Goal: Information Seeking & Learning: Find contact information

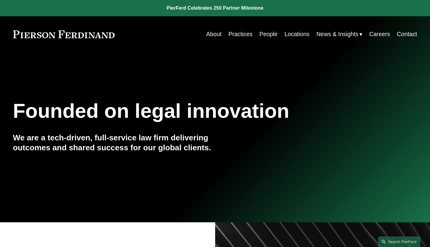
click at [290, 36] on link "Locations" at bounding box center [296, 34] width 25 height 12
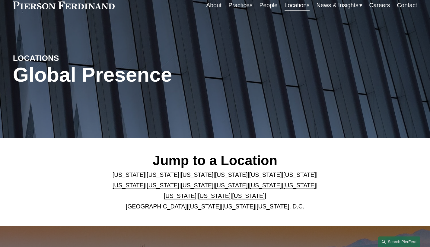
scroll to position [66, 0]
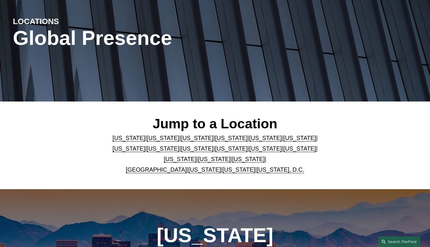
click at [237, 162] on link "[US_STATE]" at bounding box center [248, 159] width 33 height 7
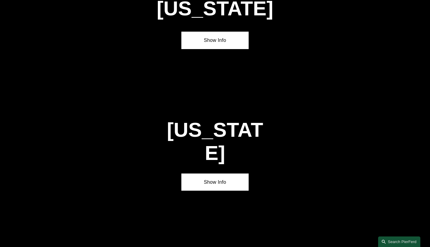
scroll to position [1977, 0]
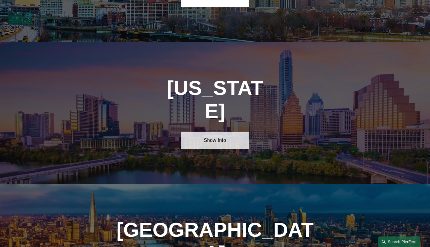
click at [230, 132] on link "Show Info" at bounding box center [214, 140] width 67 height 17
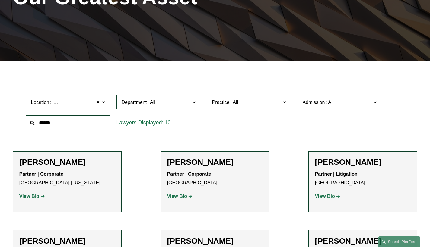
scroll to position [154, 0]
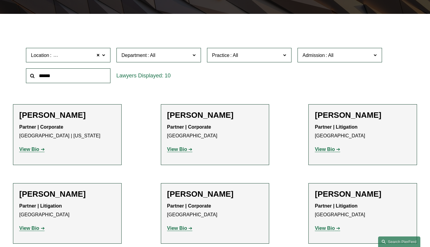
drag, startPoint x: 76, startPoint y: 117, endPoint x: 20, endPoint y: 116, distance: 56.1
click at [20, 116] on h2 "Priscilla Arthus" at bounding box center [67, 116] width 96 height 10
copy h2 "Priscilla Arthus"
drag, startPoint x: 204, startPoint y: 115, endPoint x: 226, endPoint y: 116, distance: 21.4
click at [226, 116] on h2 "Wayne P. Bunch Jr." at bounding box center [215, 116] width 96 height 10
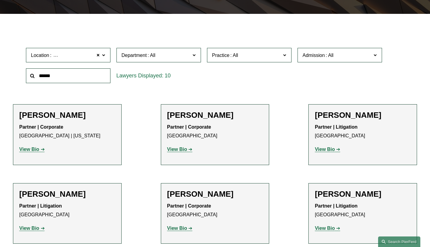
copy h2 "Bunch"
drag, startPoint x: 343, startPoint y: 114, endPoint x: 365, endPoint y: 114, distance: 22.0
click at [365, 114] on h2 "Randy Burton" at bounding box center [363, 116] width 96 height 10
copy h2 "Burton"
click at [329, 149] on strong "View Bio" at bounding box center [325, 149] width 20 height 5
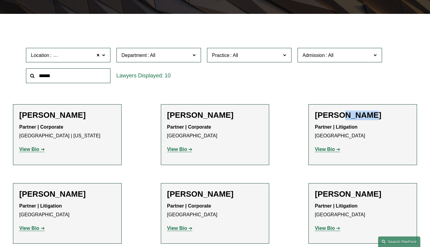
scroll to position [155, 0]
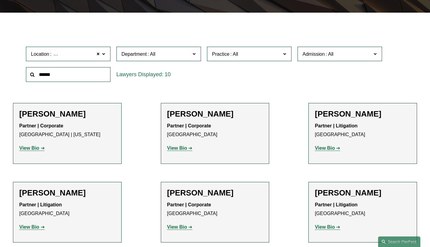
click at [65, 197] on h2 "Eugene Egdorf" at bounding box center [67, 194] width 96 height 10
click at [37, 228] on strong "View Bio" at bounding box center [29, 227] width 20 height 5
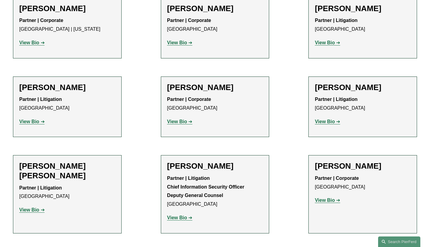
scroll to position [303, 0]
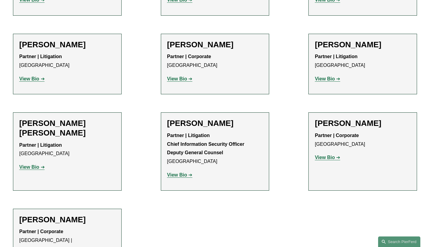
click at [184, 174] on strong "View Bio" at bounding box center [177, 175] width 20 height 5
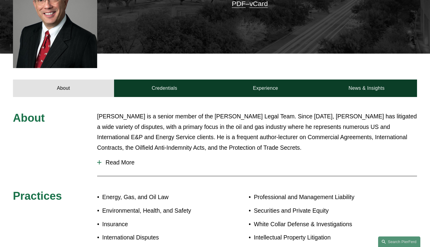
scroll to position [196, 0]
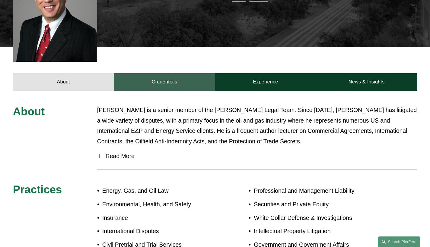
click at [168, 73] on link "Credentials" at bounding box center [164, 81] width 101 height 17
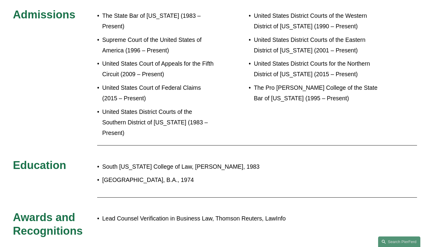
scroll to position [171, 0]
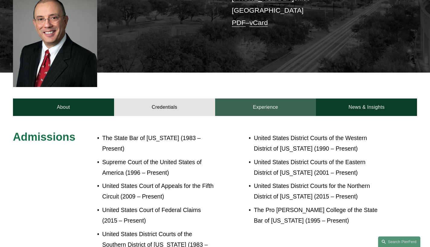
click at [252, 99] on link "Experience" at bounding box center [265, 107] width 101 height 17
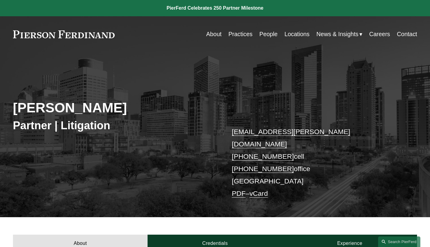
scroll to position [124, 0]
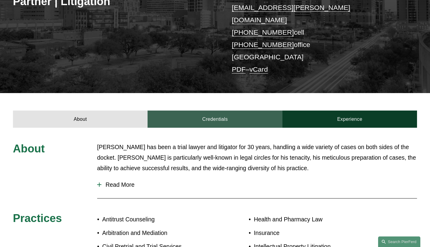
click at [208, 111] on link "Credentials" at bounding box center [214, 119] width 135 height 17
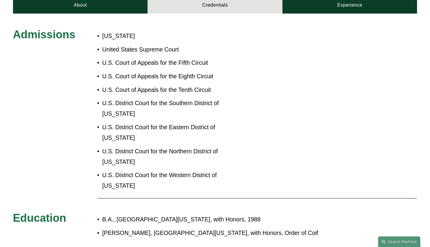
scroll to position [46, 0]
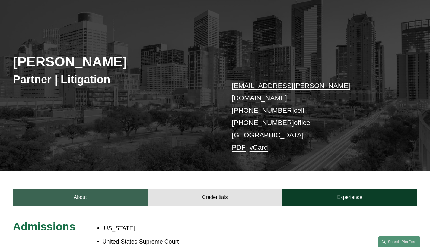
click at [74, 189] on link "About" at bounding box center [80, 197] width 135 height 17
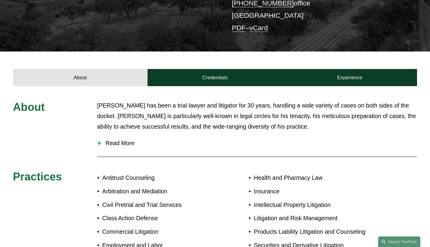
scroll to position [315, 0]
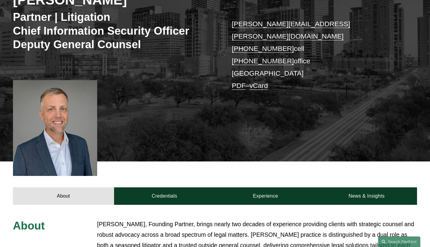
scroll to position [154, 0]
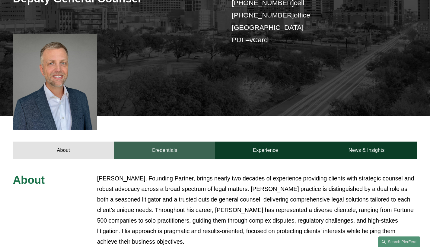
click at [170, 142] on link "Credentials" at bounding box center [164, 150] width 101 height 17
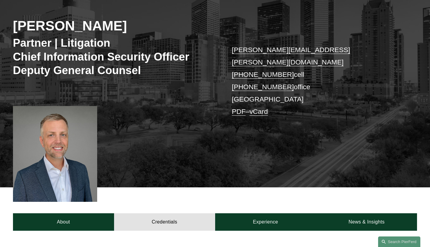
scroll to position [192, 0]
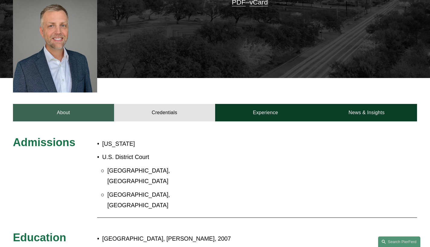
click at [90, 104] on link "About" at bounding box center [63, 112] width 101 height 17
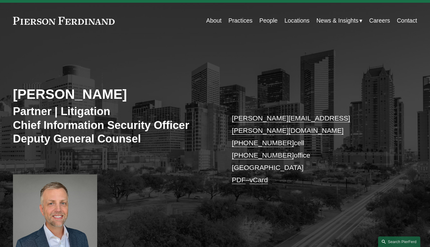
scroll to position [0, 0]
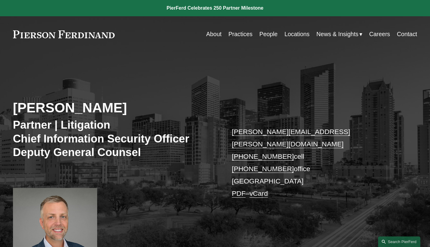
click at [0, 0] on span "News" at bounding box center [0, 0] width 0 height 0
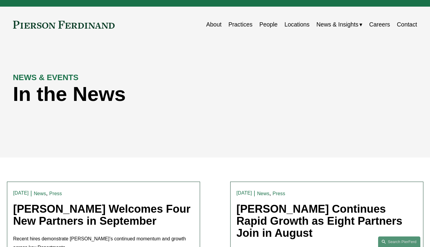
scroll to position [52, 0]
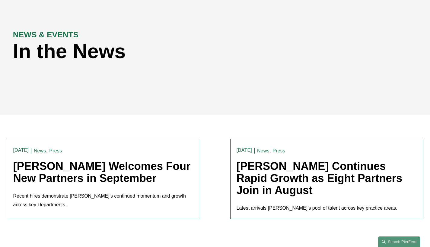
click at [157, 173] on link "[PERSON_NAME] Welcomes Four New Partners in September" at bounding box center [101, 172] width 177 height 24
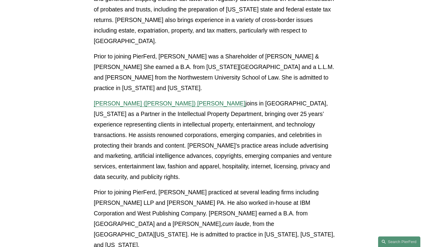
scroll to position [445, 0]
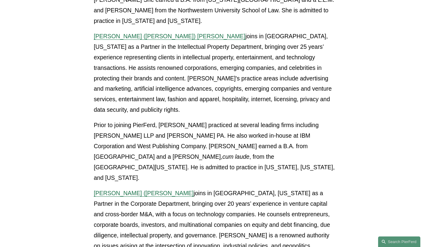
click at [132, 190] on span "Benjamin (Ben) Qiu" at bounding box center [144, 193] width 100 height 7
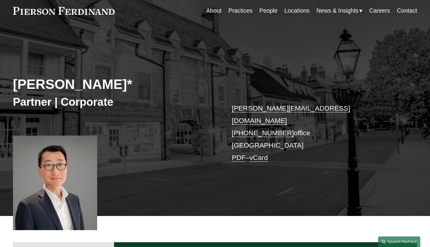
scroll to position [128, 0]
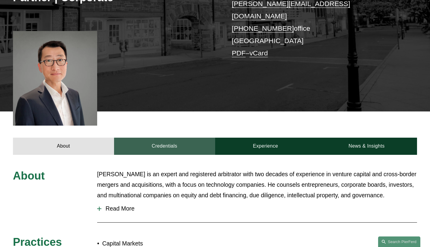
click at [158, 138] on link "Credentials" at bounding box center [164, 146] width 101 height 17
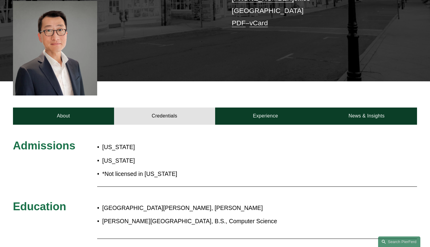
scroll to position [111, 0]
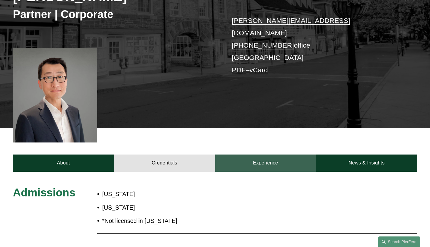
click at [259, 164] on link "Experience" at bounding box center [265, 163] width 101 height 17
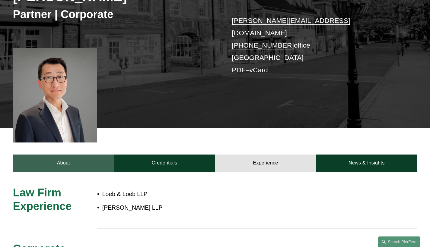
click at [67, 155] on link "About" at bounding box center [63, 163] width 101 height 17
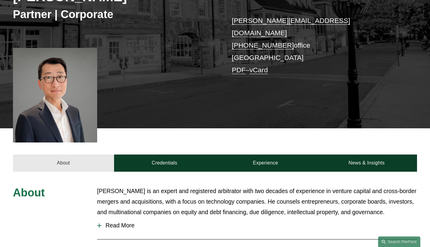
scroll to position [69, 0]
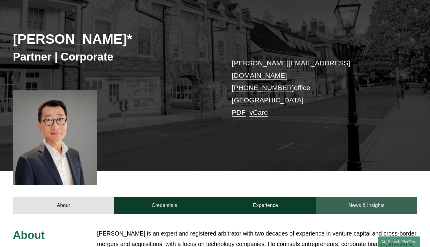
click at [342, 202] on link "News & Insights" at bounding box center [366, 205] width 101 height 17
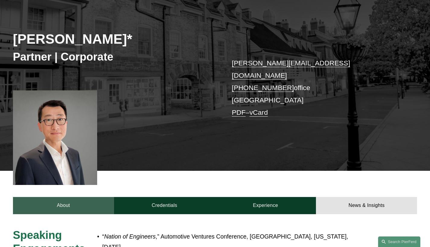
click at [71, 204] on link "About" at bounding box center [63, 205] width 101 height 17
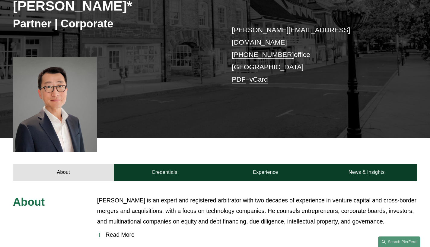
scroll to position [0, 0]
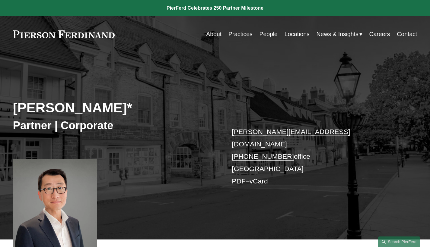
click at [0, 0] on span "News" at bounding box center [0, 0] width 0 height 0
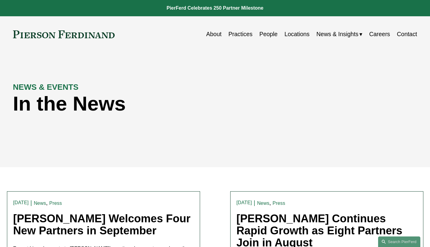
scroll to position [118, 0]
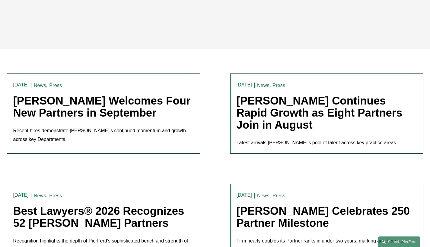
click at [344, 116] on link "[PERSON_NAME] Continues Rapid Growth as Eight Partners Join in August" at bounding box center [319, 113] width 166 height 36
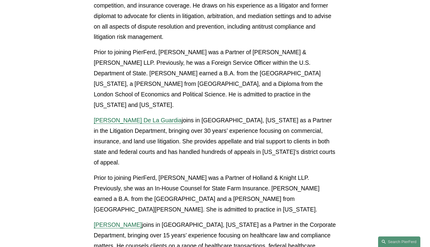
scroll to position [665, 0]
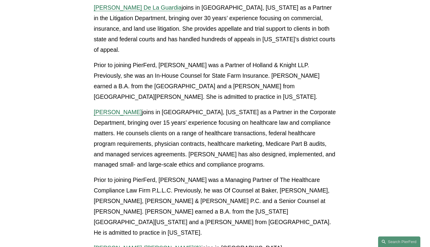
click at [135, 245] on span "Simon J. Murfitt (麥富德)" at bounding box center [148, 248] width 108 height 7
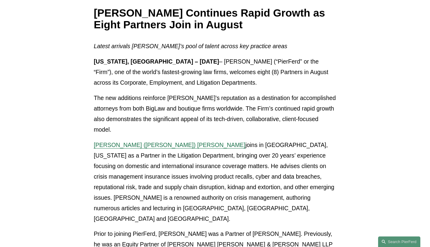
scroll to position [0, 0]
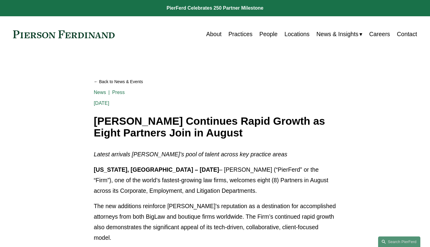
click at [0, 0] on span "News" at bounding box center [0, 0] width 0 height 0
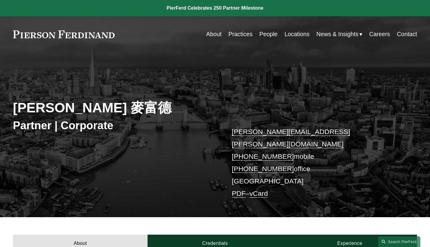
scroll to position [41, 0]
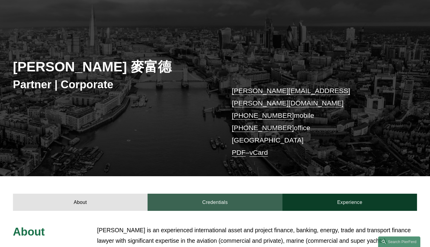
click at [221, 194] on link "Credentials" at bounding box center [214, 202] width 135 height 17
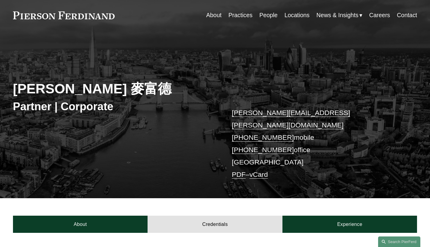
scroll to position [72, 0]
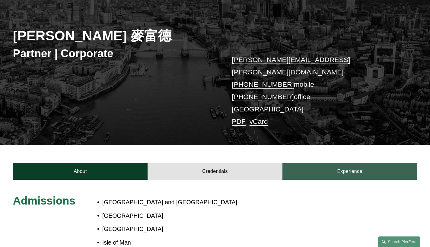
click at [324, 163] on link "Experience" at bounding box center [349, 171] width 135 height 17
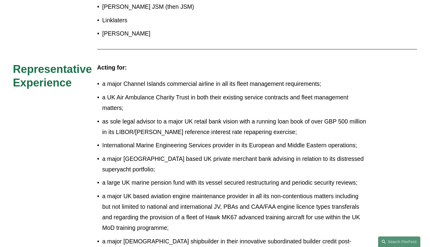
scroll to position [79, 0]
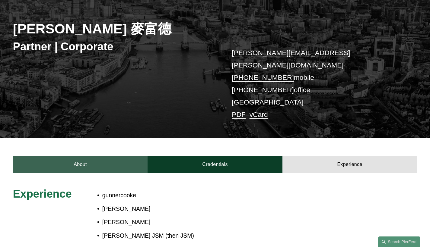
click at [104, 156] on link "About" at bounding box center [80, 164] width 135 height 17
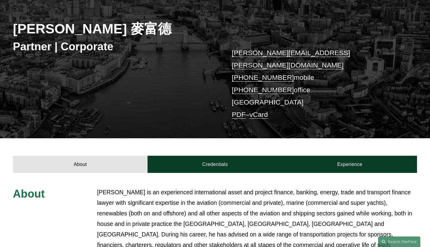
scroll to position [116, 0]
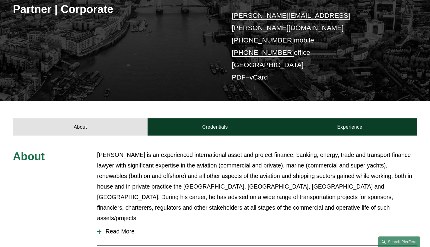
click at [125, 228] on span "Read More" at bounding box center [258, 231] width 315 height 7
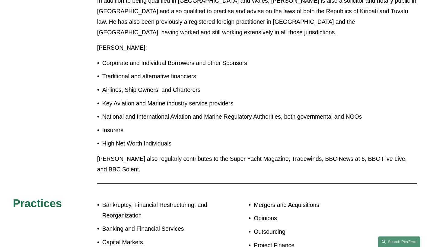
scroll to position [377, 0]
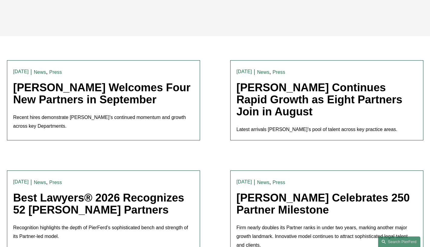
scroll to position [158, 0]
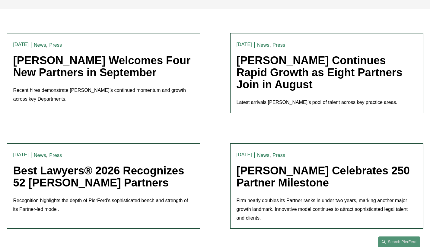
click at [366, 174] on link "Pierson Ferdinand Celebrates 250 Partner Milestone" at bounding box center [322, 177] width 173 height 24
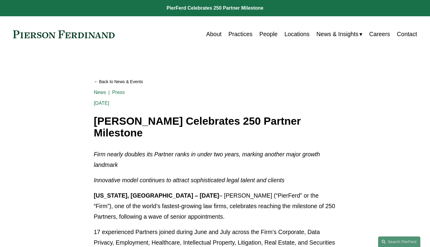
click at [0, 0] on span "News" at bounding box center [0, 0] width 0 height 0
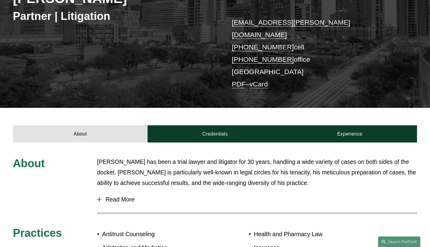
scroll to position [173, 0]
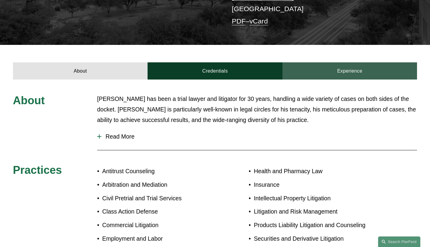
click at [356, 62] on link "Experience" at bounding box center [349, 70] width 135 height 17
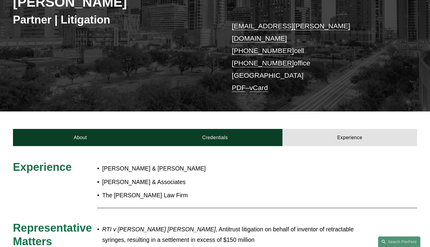
scroll to position [49, 0]
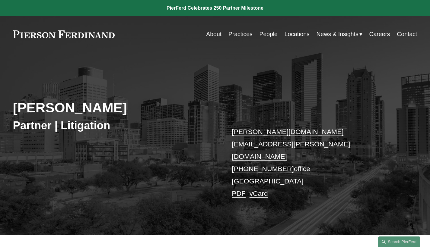
scroll to position [106, 0]
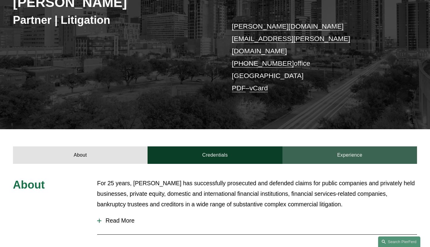
click at [359, 147] on link "Experience" at bounding box center [349, 155] width 135 height 17
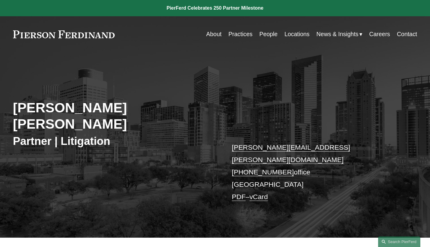
scroll to position [124, 0]
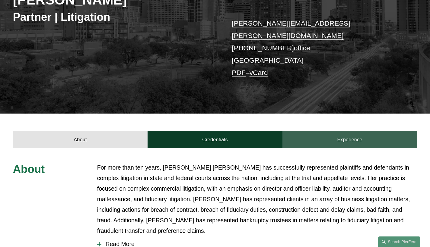
click at [355, 131] on link "Experience" at bounding box center [349, 139] width 135 height 17
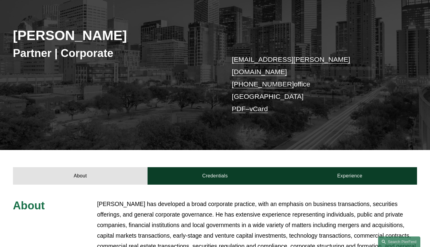
scroll to position [110, 0]
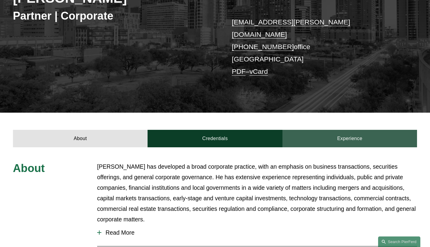
click at [357, 132] on link "Experience" at bounding box center [349, 138] width 135 height 17
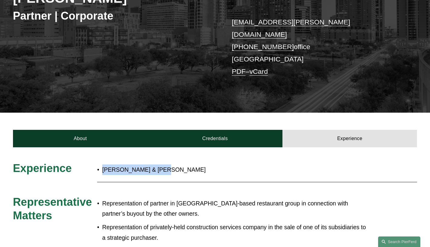
drag, startPoint x: 103, startPoint y: 163, endPoint x: 161, endPoint y: 165, distance: 58.2
click at [161, 165] on p "[PERSON_NAME] & [PERSON_NAME]" at bounding box center [234, 170] width 264 height 11
copy p "[PERSON_NAME] & [PERSON_NAME]"
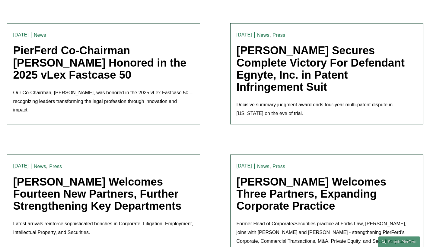
scroll to position [433, 0]
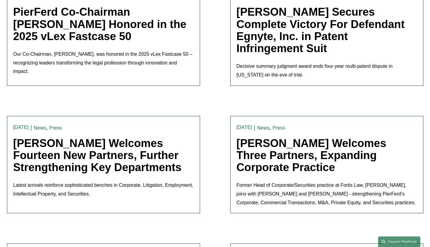
click at [163, 168] on link "[PERSON_NAME] Welcomes Fourteen New Partners, Further Strengthening Key Departm…" at bounding box center [97, 155] width 168 height 36
click at [292, 162] on link "[PERSON_NAME] Welcomes Three Partners, Expanding Corporate Practice" at bounding box center [311, 155] width 150 height 36
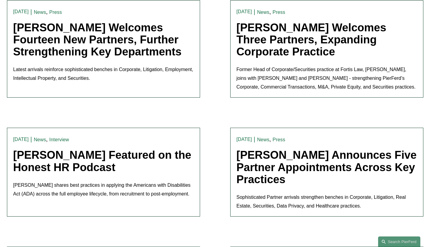
scroll to position [556, 0]
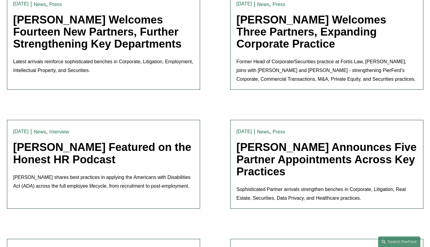
click at [284, 166] on link "Pierson Ferdinand Announces Five Partner Appointments Across Key Practices" at bounding box center [326, 159] width 180 height 36
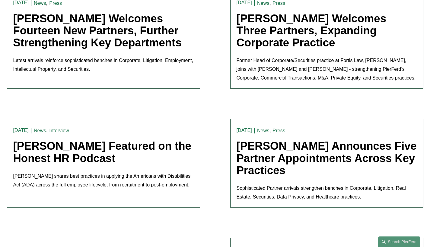
scroll to position [667, 0]
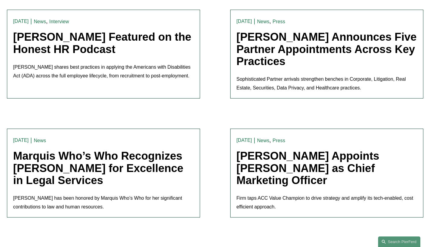
click at [279, 168] on link "Pierson Ferdinand Appoints Chris Ochs as Chief Marketing Officer" at bounding box center [307, 168] width 143 height 36
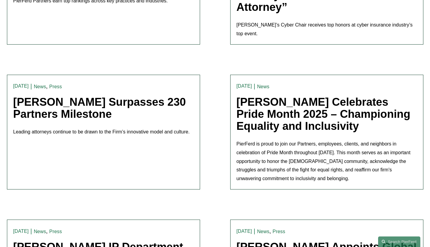
scroll to position [1023, 0]
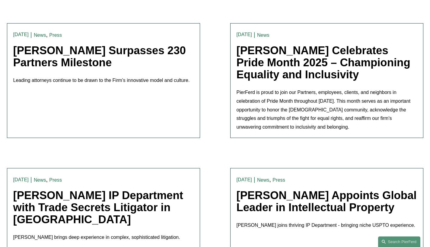
click at [277, 189] on link "Pierson Ferdinand Appoints Global Leader in Intellectual Property" at bounding box center [326, 201] width 180 height 24
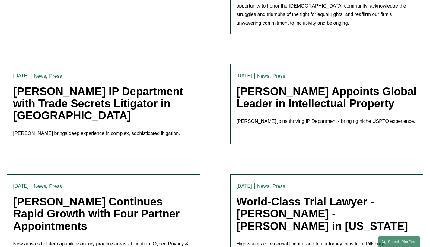
scroll to position [1218, 0]
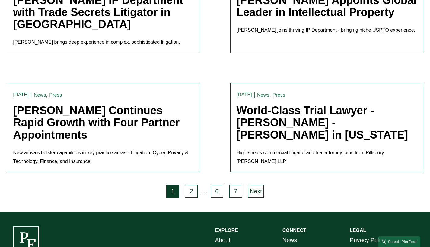
click at [126, 104] on link "[PERSON_NAME] Continues Rapid Growth with Four Partner Appointments" at bounding box center [96, 122] width 166 height 36
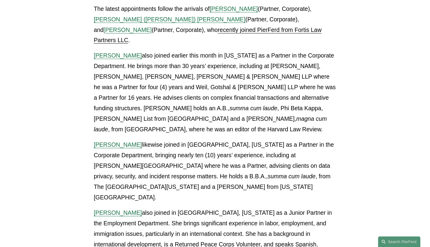
scroll to position [1503, 0]
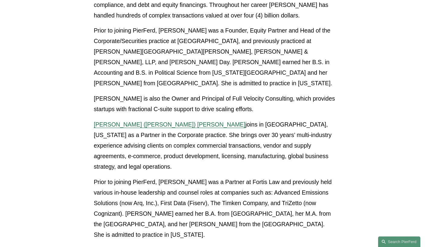
scroll to position [355, 0]
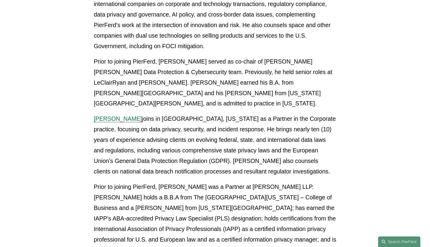
scroll to position [731, 0]
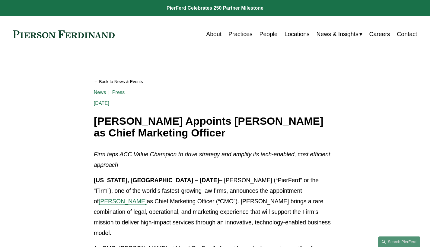
scroll to position [103, 0]
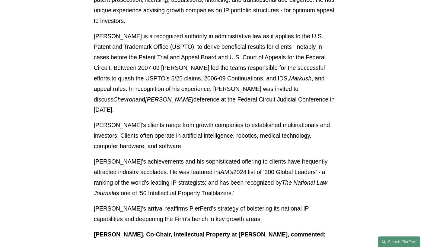
scroll to position [239, 0]
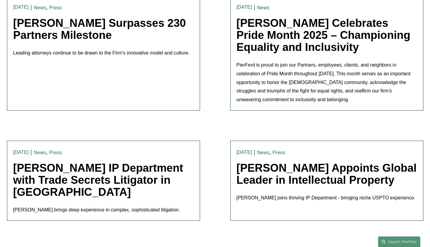
scroll to position [1253, 0]
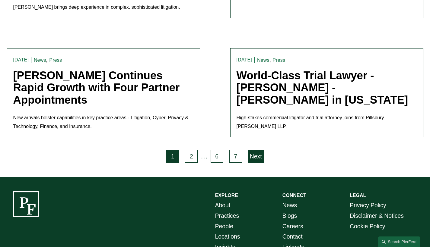
click at [256, 150] on link "Next" at bounding box center [256, 156] width 16 height 13
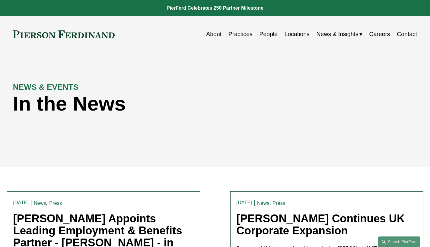
click at [239, 35] on link "Practices" at bounding box center [240, 34] width 24 height 12
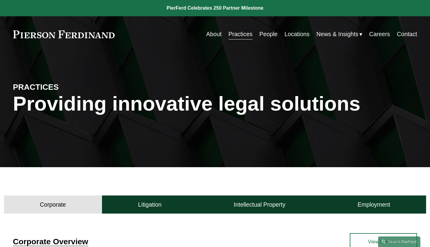
click at [214, 34] on link "About" at bounding box center [213, 34] width 15 height 12
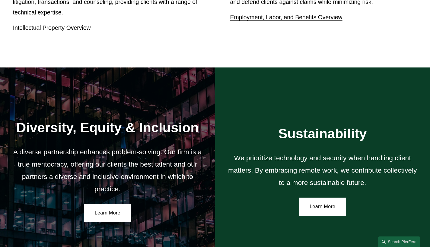
scroll to position [1058, 0]
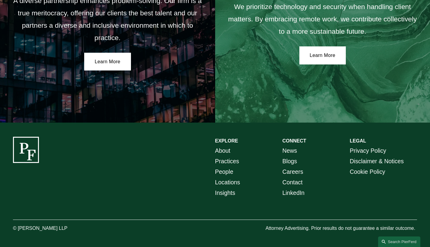
click at [225, 173] on link "People" at bounding box center [224, 172] width 18 height 11
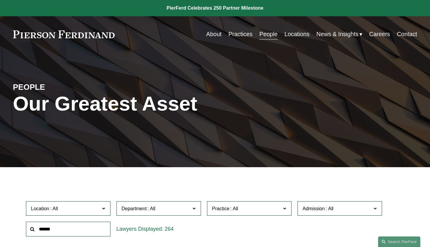
scroll to position [53, 0]
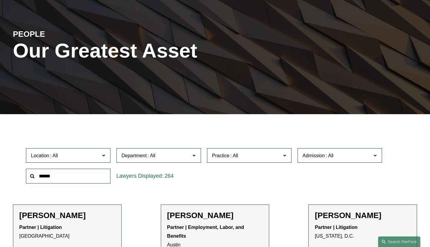
click at [62, 177] on input "text" at bounding box center [68, 176] width 84 height 15
type input "*"
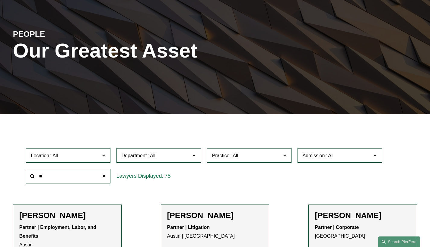
type input "*"
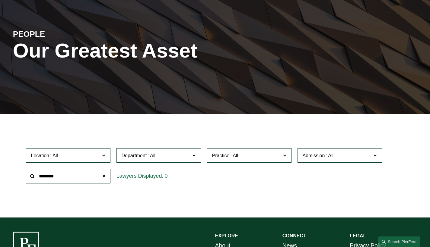
click at [47, 179] on input "********" at bounding box center [68, 176] width 84 height 15
click at [62, 176] on input "********" at bounding box center [68, 176] width 84 height 15
type input "*"
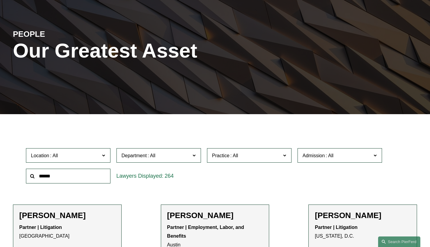
click at [356, 159] on span "Admission" at bounding box center [337, 156] width 69 height 8
click at [0, 0] on link "Florida" at bounding box center [0, 0] width 0 height 0
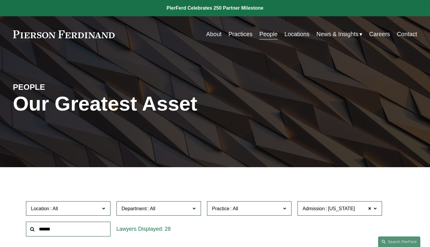
click at [0, 0] on span "Insights" at bounding box center [0, 0] width 0 height 0
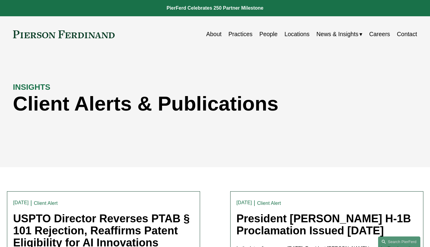
click at [385, 36] on link "Careers" at bounding box center [379, 34] width 21 height 12
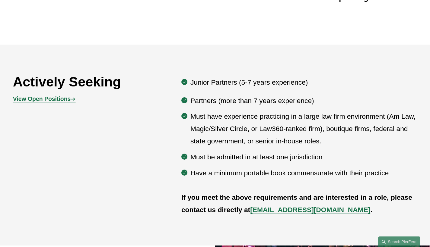
scroll to position [317, 0]
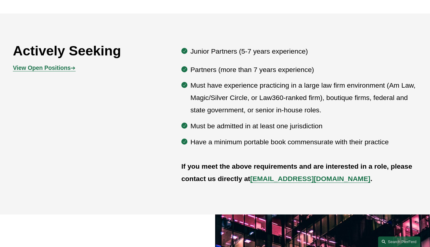
click at [63, 71] on strong "View Open Positions" at bounding box center [42, 68] width 58 height 7
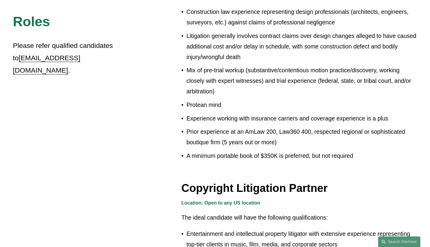
scroll to position [488, 0]
